Goal: Contribute content: Add original content to the website for others to see

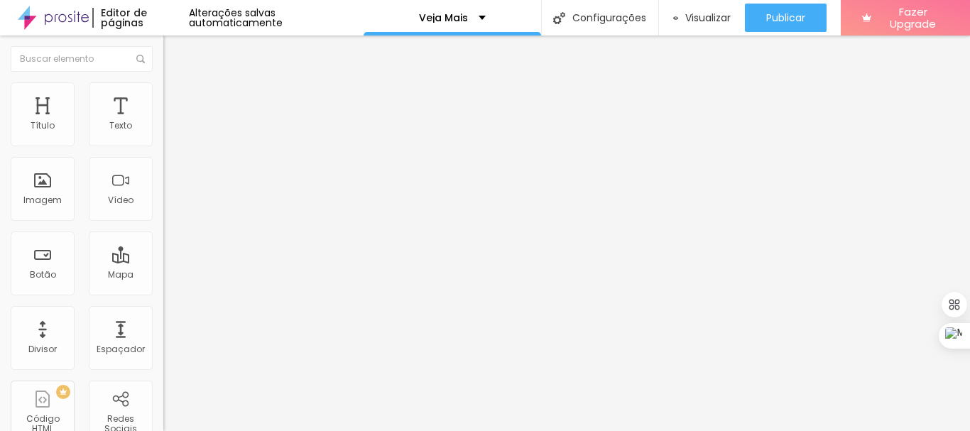
click at [163, 122] on span "Trocar imagem" at bounding box center [201, 116] width 77 height 12
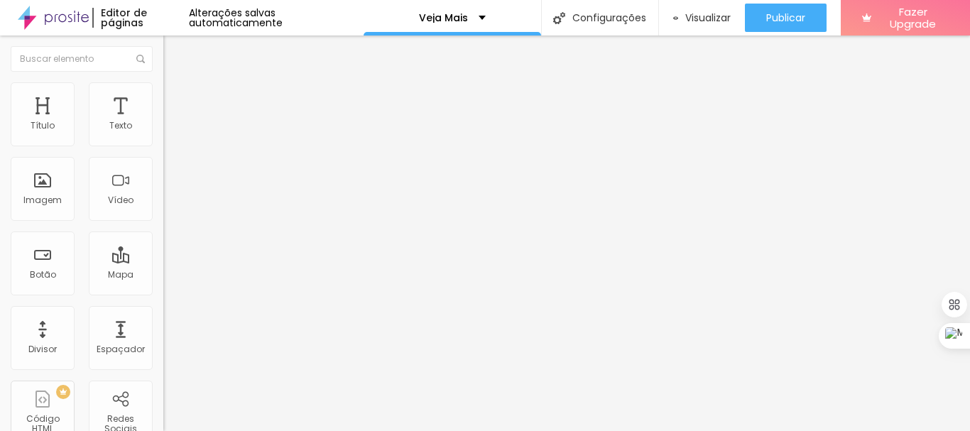
click at [163, 122] on span "Trocar imagem" at bounding box center [201, 116] width 77 height 12
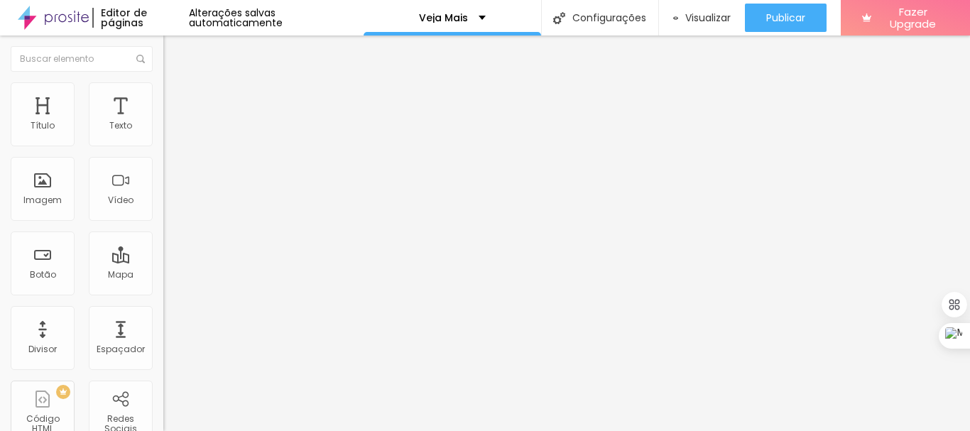
click at [163, 122] on span "Trocar imagem" at bounding box center [201, 116] width 77 height 12
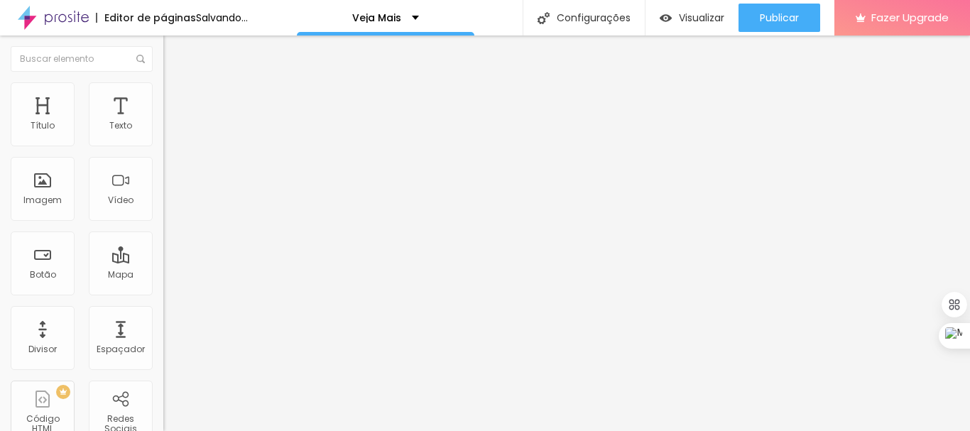
click at [163, 122] on span "Trocar imagem" at bounding box center [201, 116] width 77 height 12
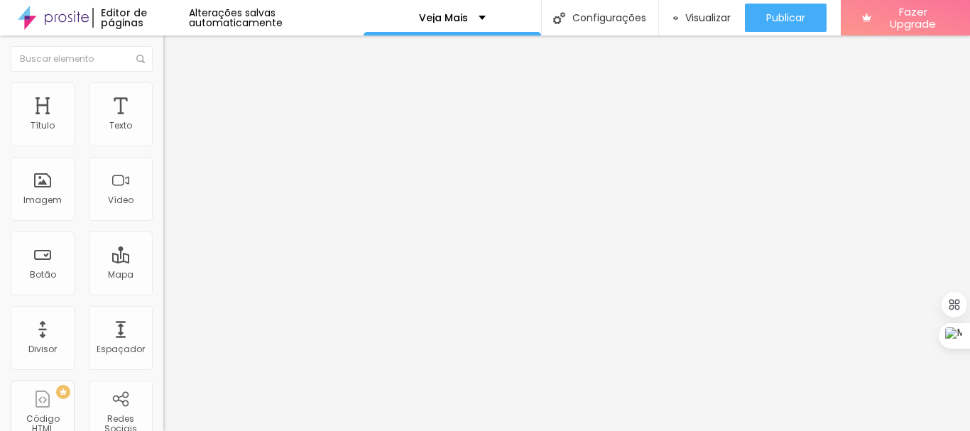
click at [705, 17] on span "Visualizar" at bounding box center [707, 17] width 45 height 11
click at [163, 146] on span "Titulo 3" at bounding box center [183, 137] width 40 height 16
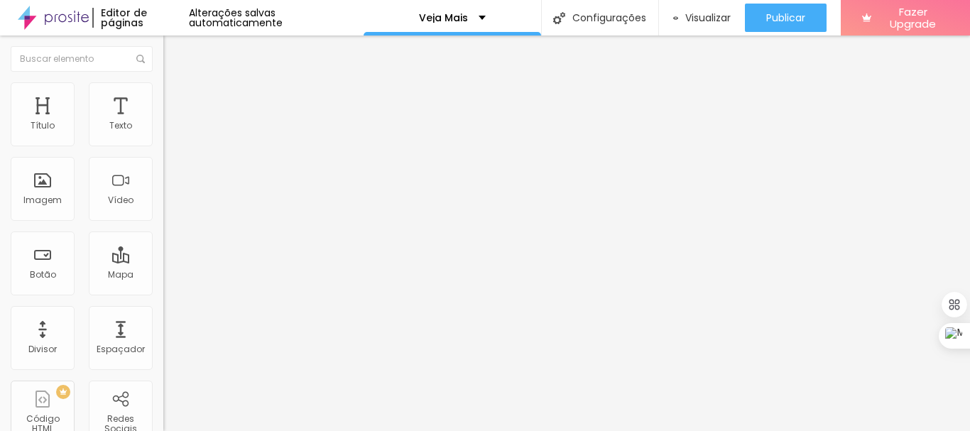
click at [163, 166] on span "Titulo 5" at bounding box center [178, 160] width 31 height 12
click at [175, 168] on span "Titulo 5" at bounding box center [190, 162] width 31 height 12
click at [163, 122] on span "Trocar imagem" at bounding box center [201, 116] width 77 height 12
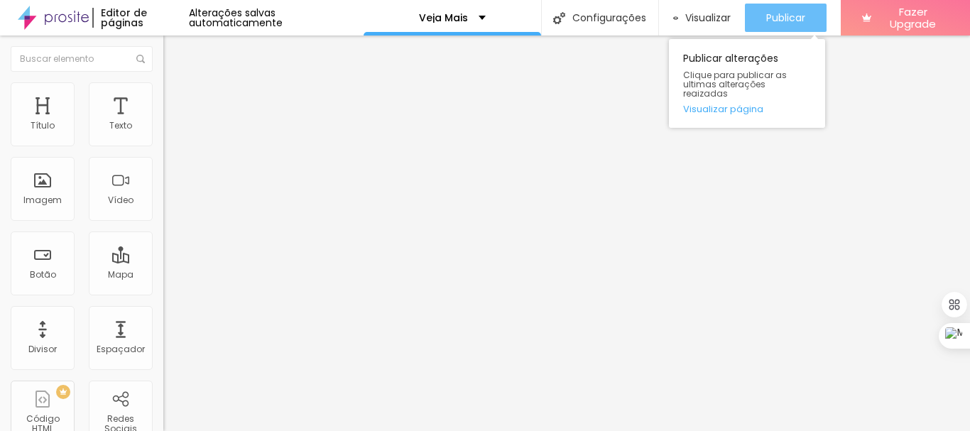
click at [781, 18] on span "Publicar" at bounding box center [785, 17] width 39 height 11
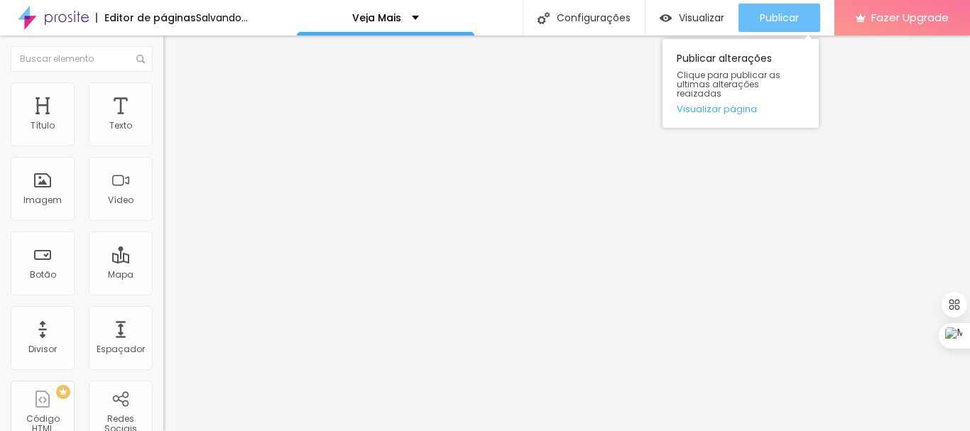
click at [773, 13] on span "Publicar" at bounding box center [779, 17] width 39 height 11
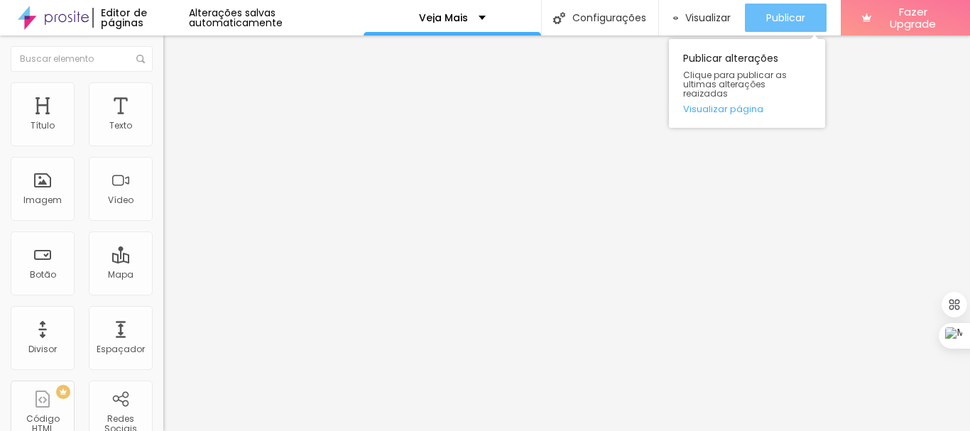
click at [769, 27] on div "Publicar" at bounding box center [785, 18] width 39 height 28
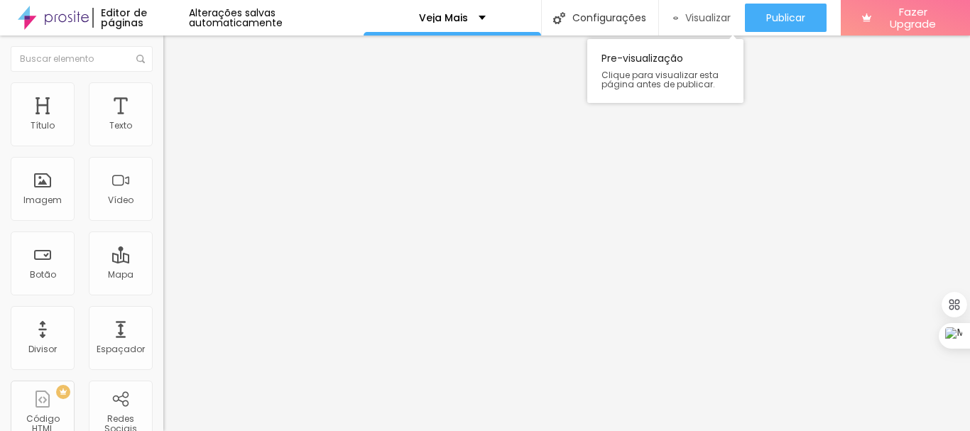
click at [689, 18] on span "Visualizar" at bounding box center [707, 17] width 45 height 11
